Goal: Information Seeking & Learning: Learn about a topic

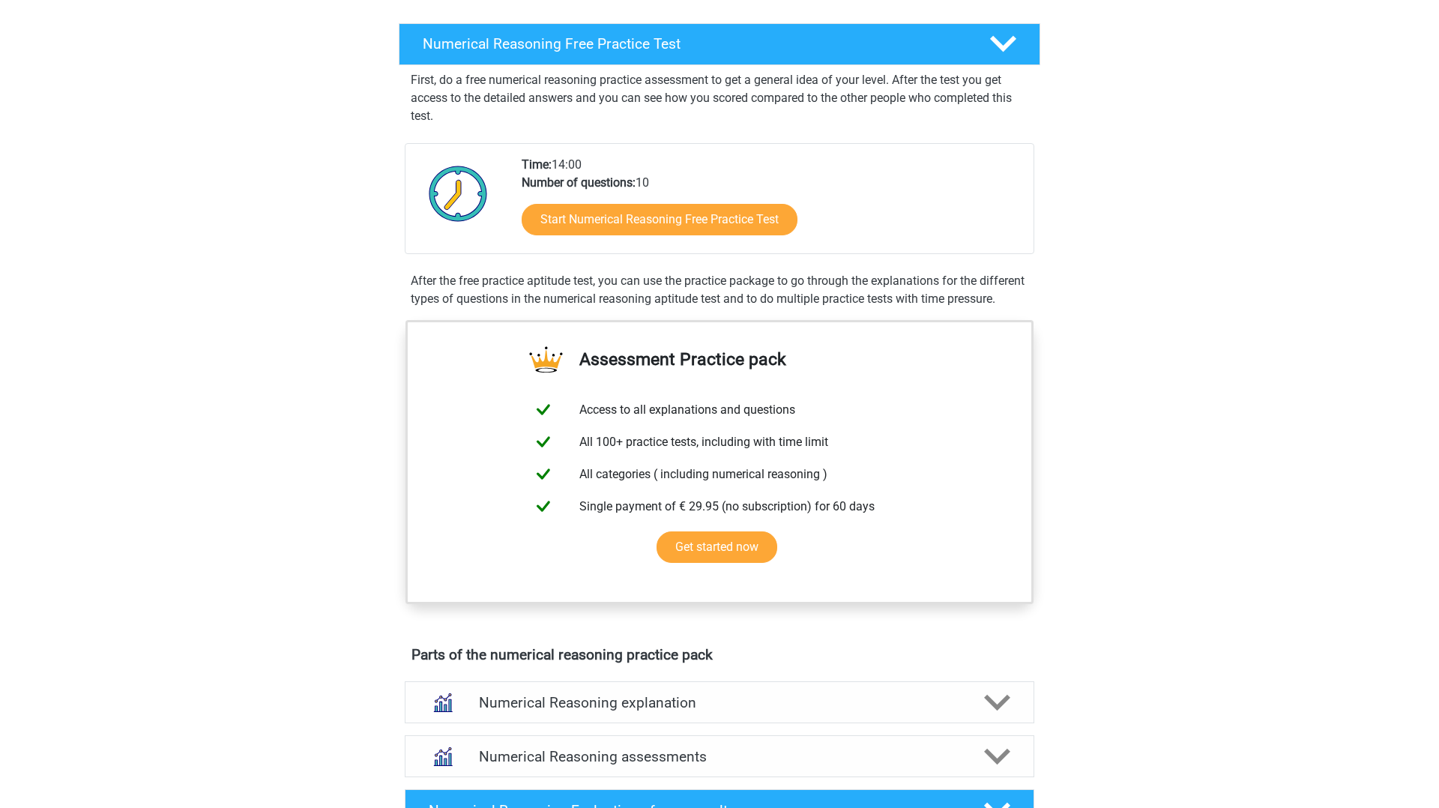
scroll to position [223, 0]
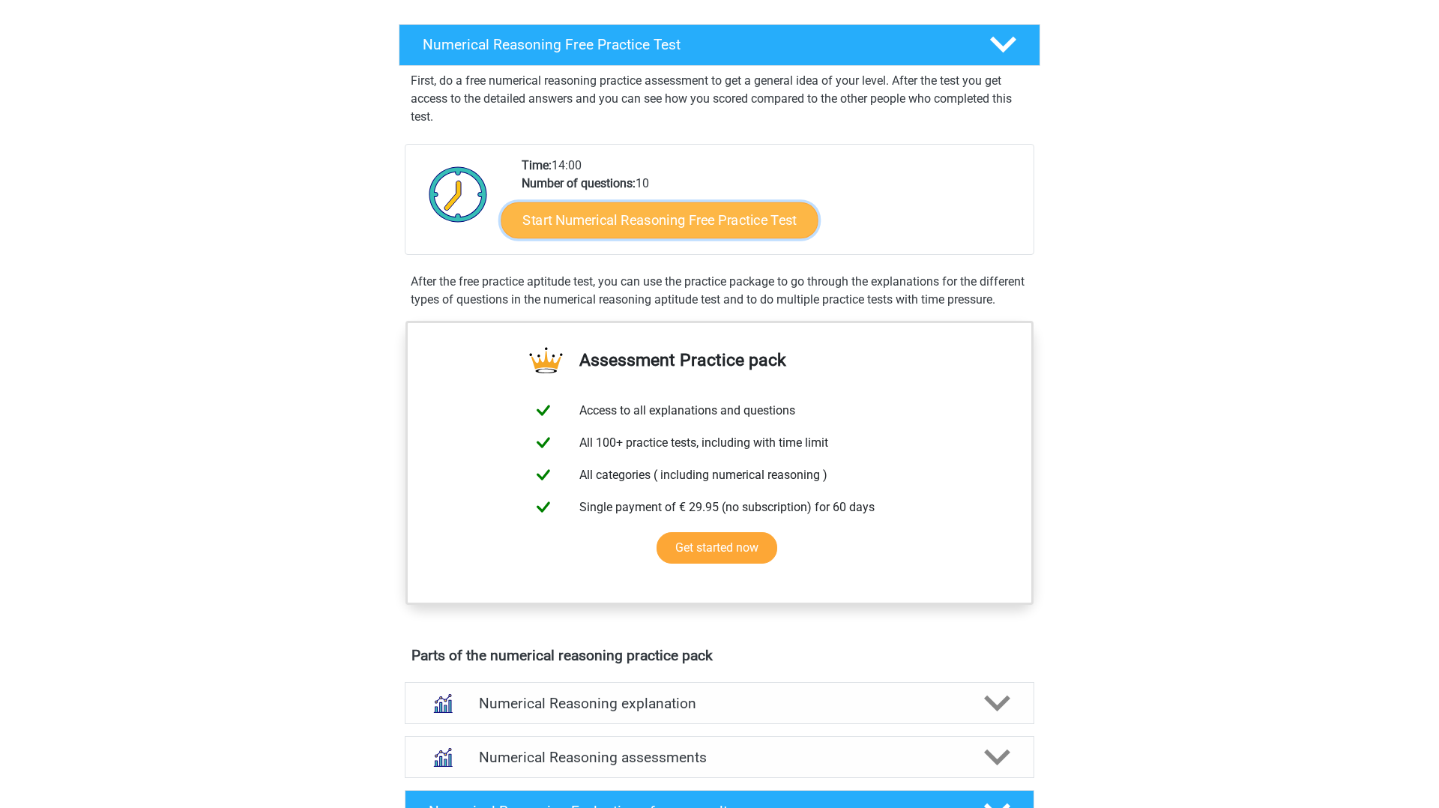
click at [609, 222] on link "Start Numerical Reasoning Free Practice Test" at bounding box center [659, 220] width 317 height 36
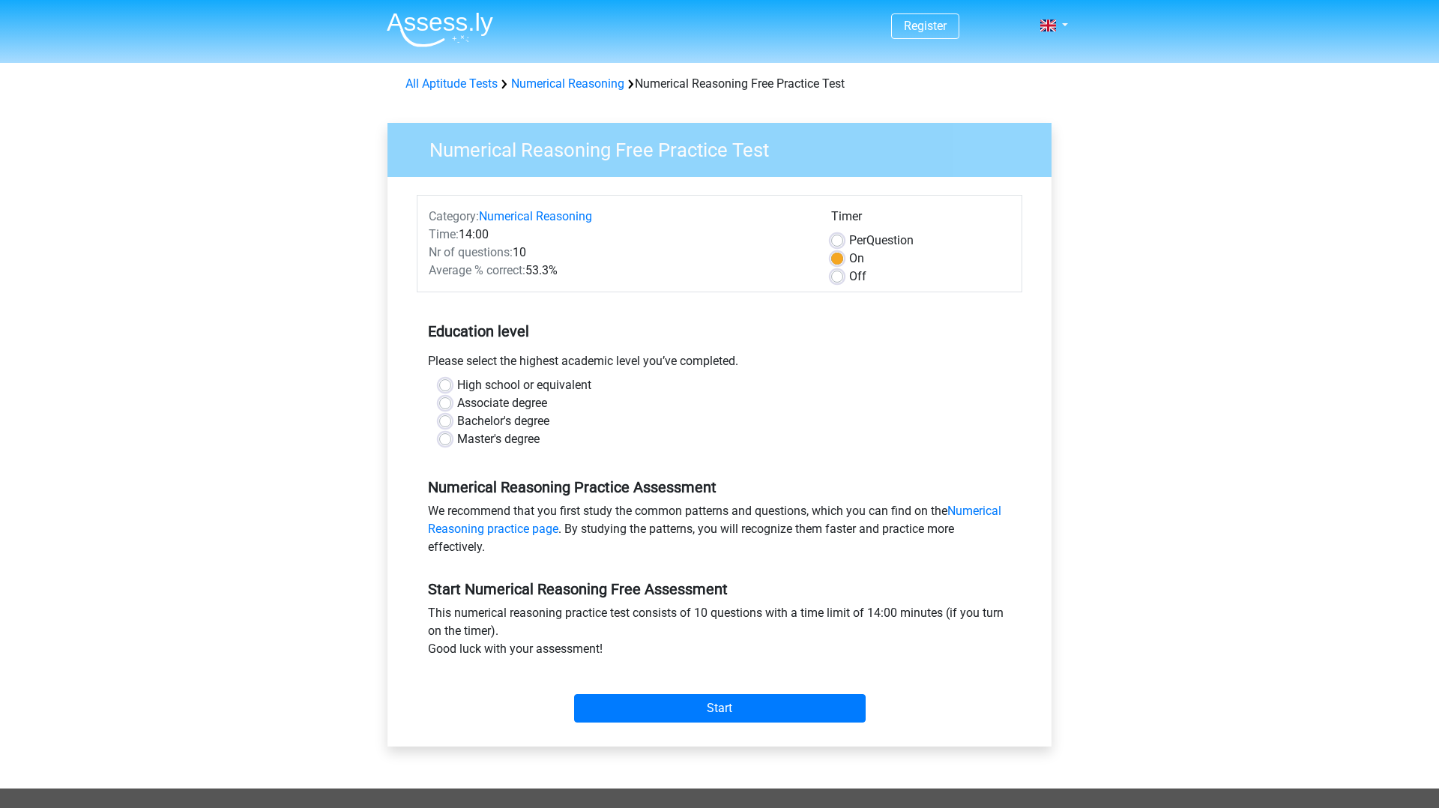
click at [457, 441] on label "Master's degree" at bounding box center [498, 439] width 82 height 18
click at [444, 441] on input "Master's degree" at bounding box center [445, 437] width 12 height 15
radio input "true"
click at [747, 704] on input "Start" at bounding box center [719, 708] width 291 height 28
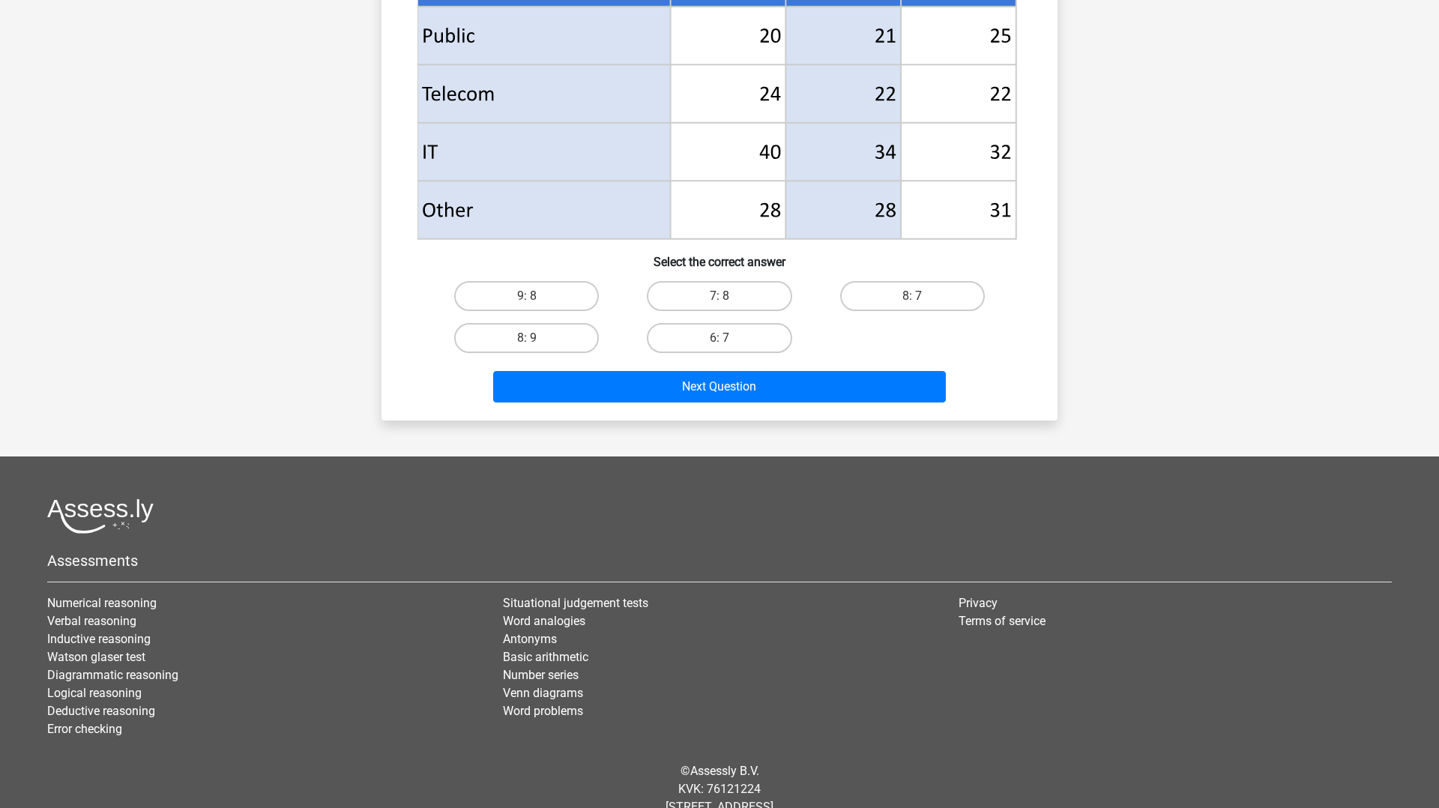
scroll to position [707, 0]
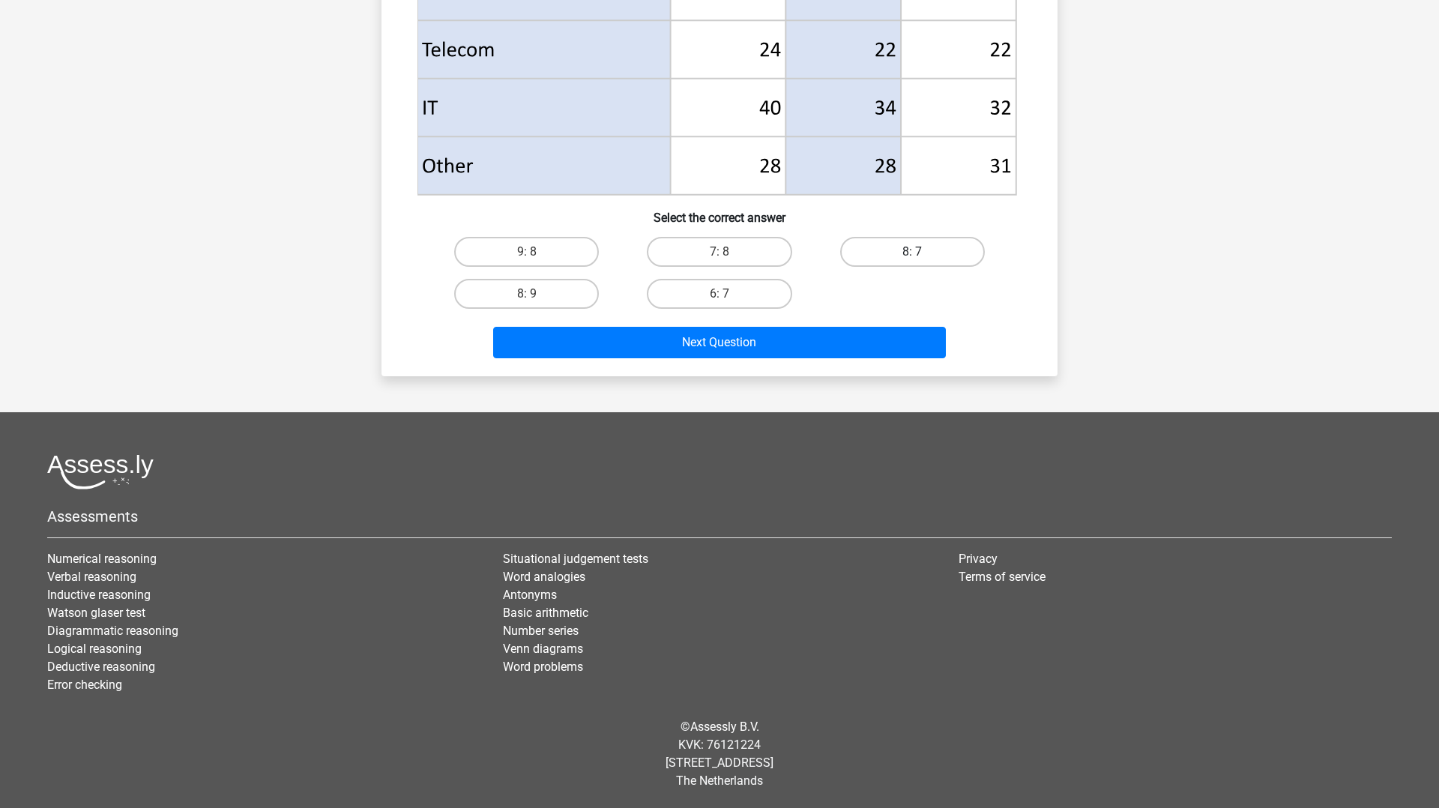
click at [904, 251] on label "8: 7" at bounding box center [912, 252] width 145 height 30
click at [912, 252] on input "8: 7" at bounding box center [917, 257] width 10 height 10
radio input "true"
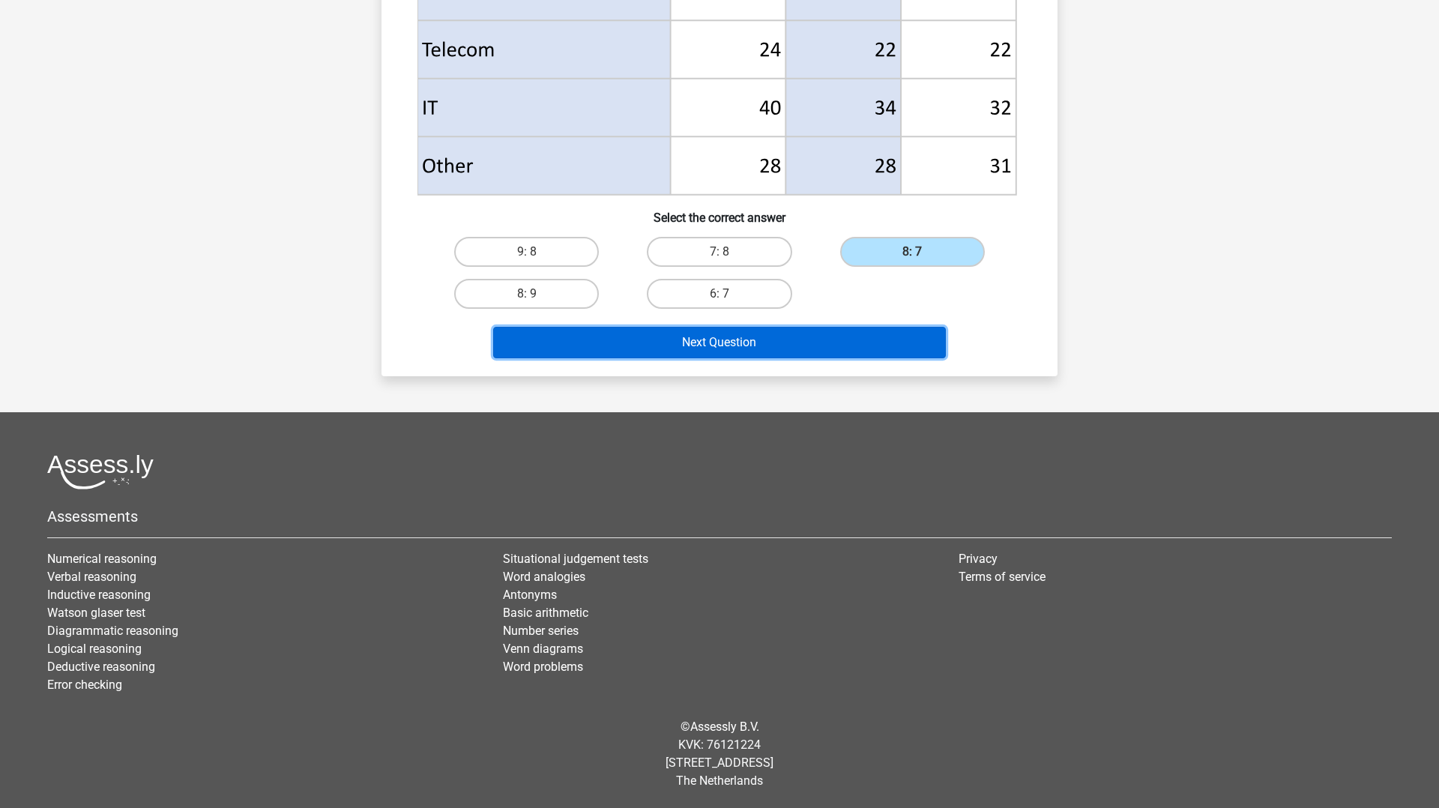
click at [661, 351] on button "Next Question" at bounding box center [719, 342] width 453 height 31
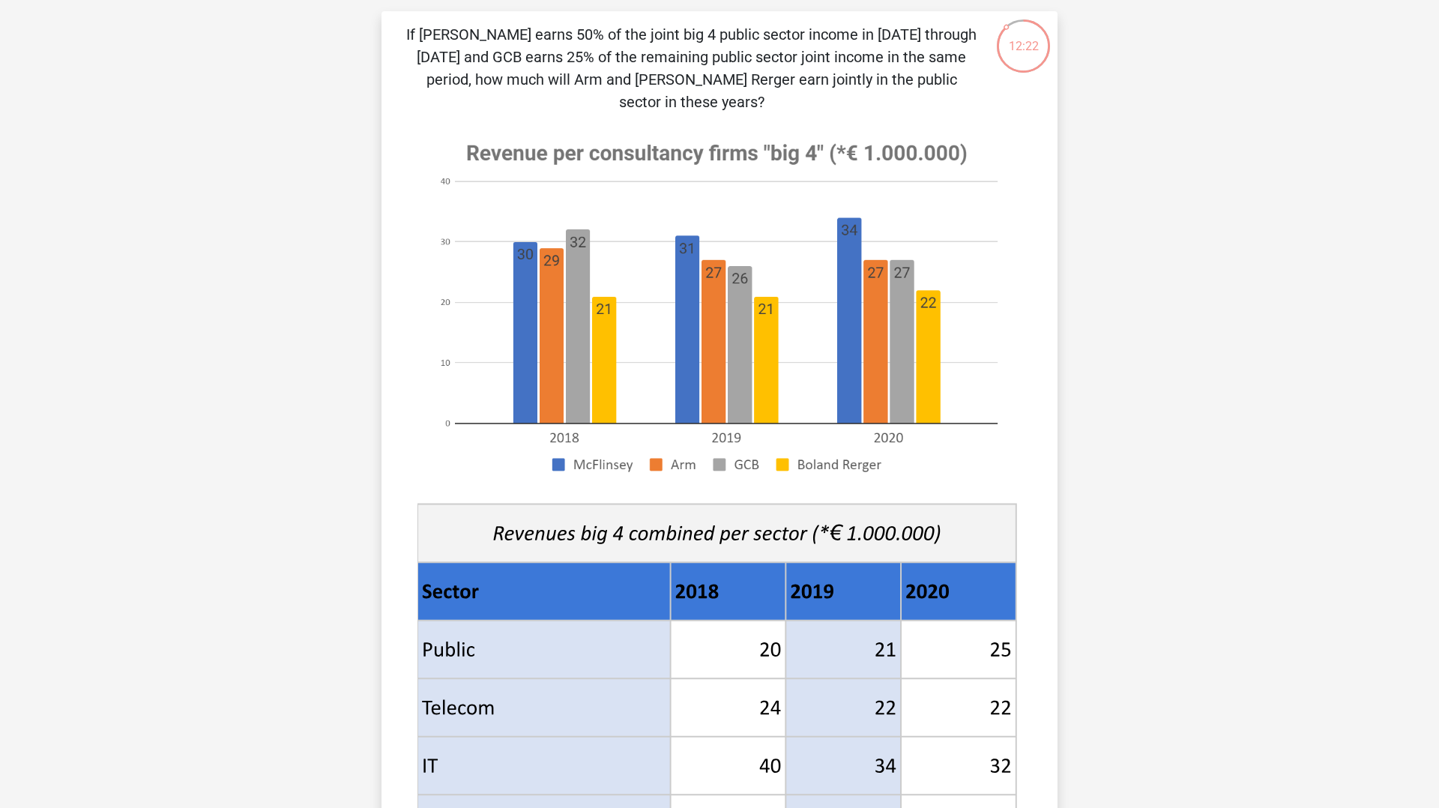
scroll to position [92, 0]
